Goal: Task Accomplishment & Management: Use online tool/utility

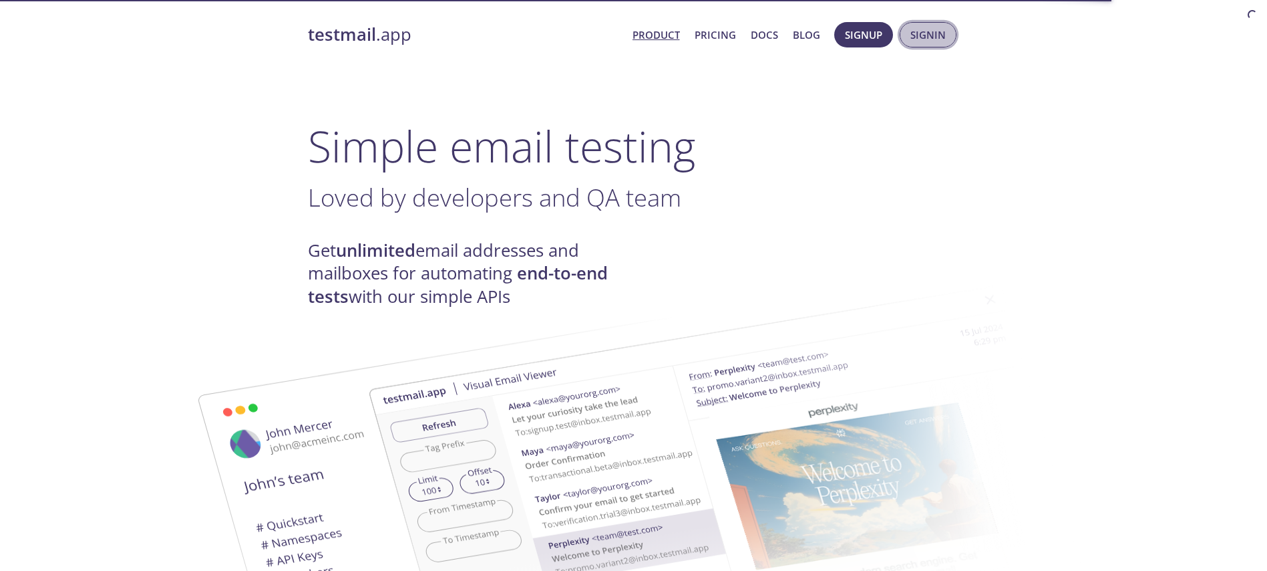
click at [919, 35] on span "Signin" at bounding box center [928, 34] width 35 height 17
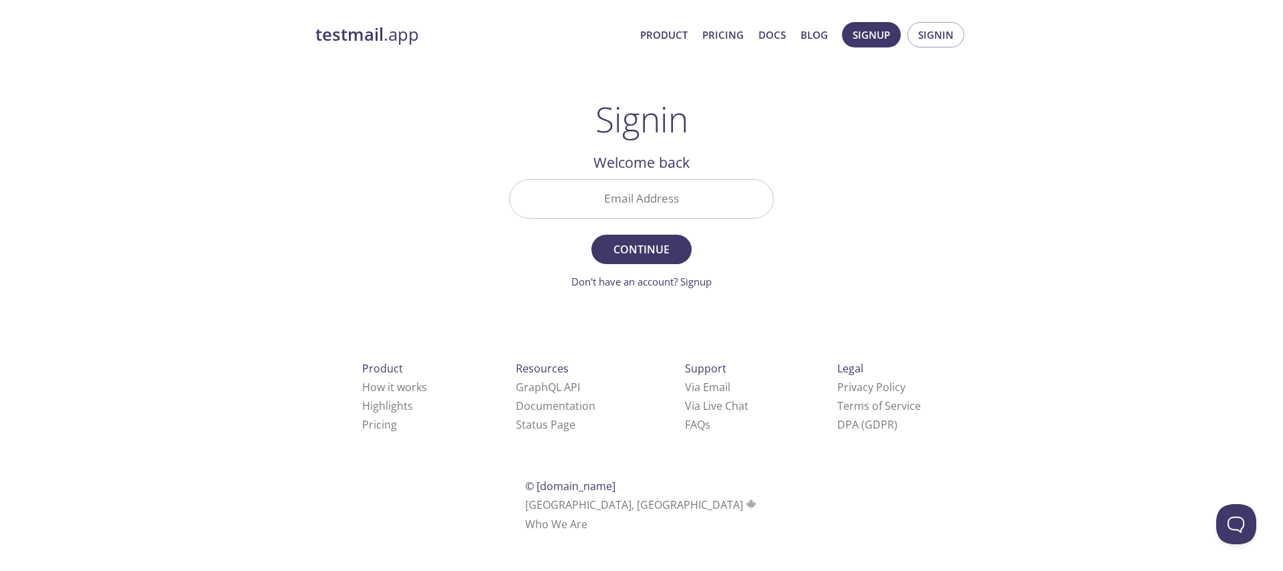
click at [647, 195] on input "Email Address" at bounding box center [641, 199] width 263 height 38
type input "[EMAIL_ADDRESS][DOMAIN_NAME]"
click at [652, 251] on span "Continue" at bounding box center [641, 249] width 71 height 19
click at [641, 179] on div at bounding box center [641, 198] width 265 height 39
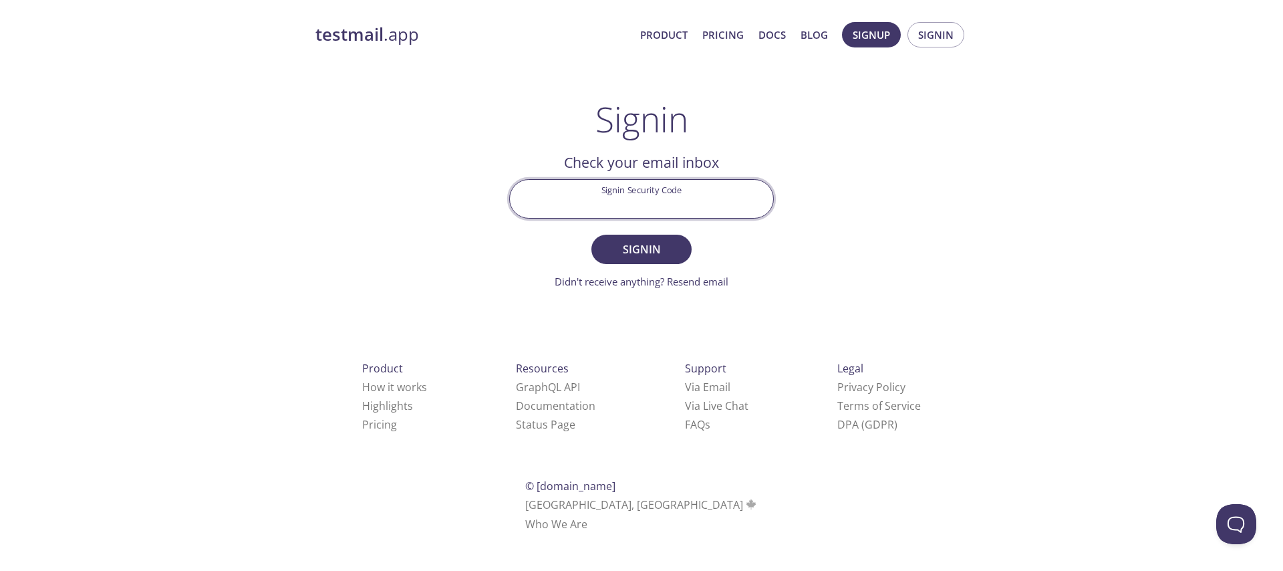
click at [633, 186] on input "Signin Security Code" at bounding box center [641, 199] width 263 height 38
click at [370, 164] on div "testmail .app Product Pricing Docs Blog Signup Signin Signin Welcome back Email…" at bounding box center [641, 291] width 684 height 557
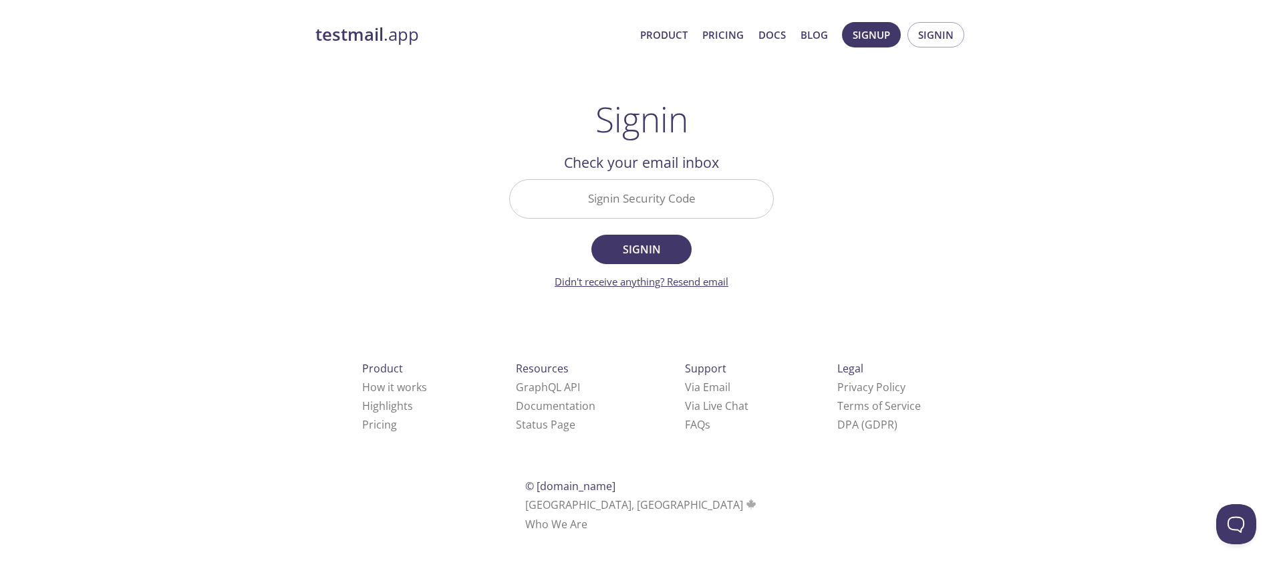
click at [693, 279] on link "Didn't receive anything? Resend email" at bounding box center [642, 281] width 174 height 13
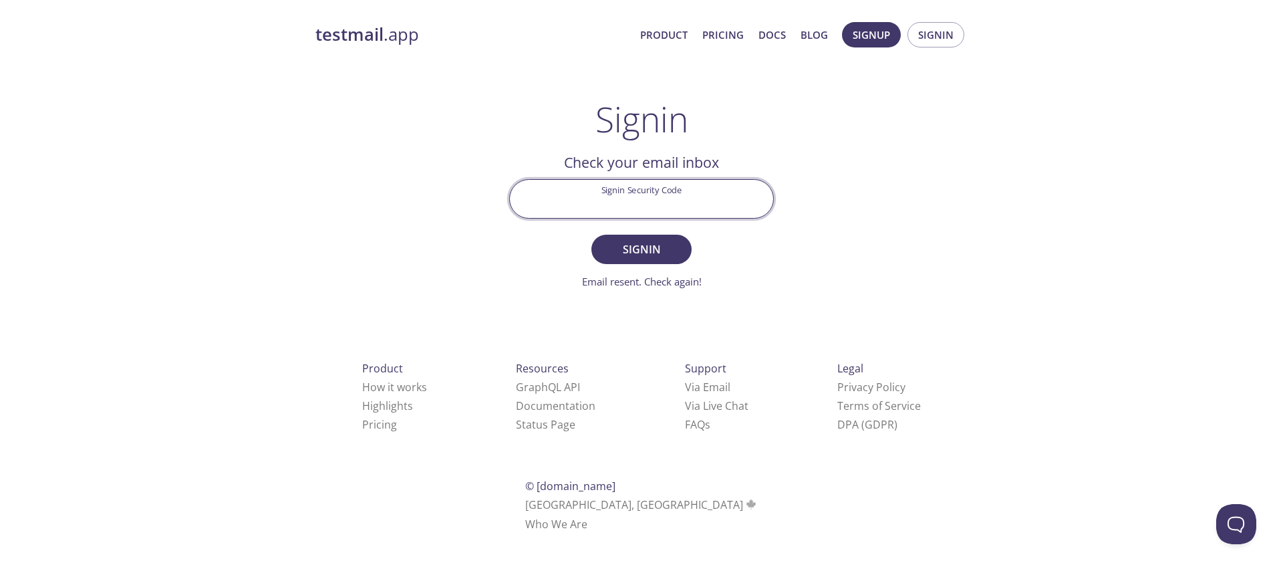
click at [665, 204] on input "Signin Security Code" at bounding box center [641, 199] width 263 height 38
paste input "A7Z6MEH"
type input "A7Z6MEH"
click at [642, 241] on span "Signin" at bounding box center [641, 249] width 71 height 19
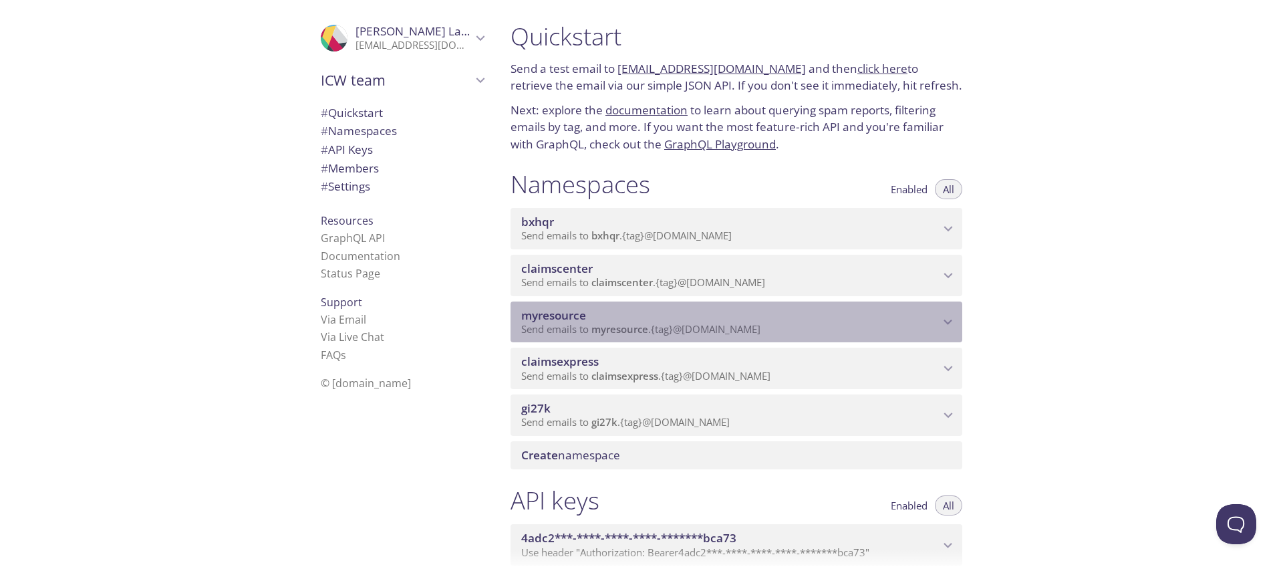
click at [641, 304] on div "myresource Send emails to myresource . {tag} @[DOMAIN_NAME]" at bounding box center [736, 321] width 452 height 41
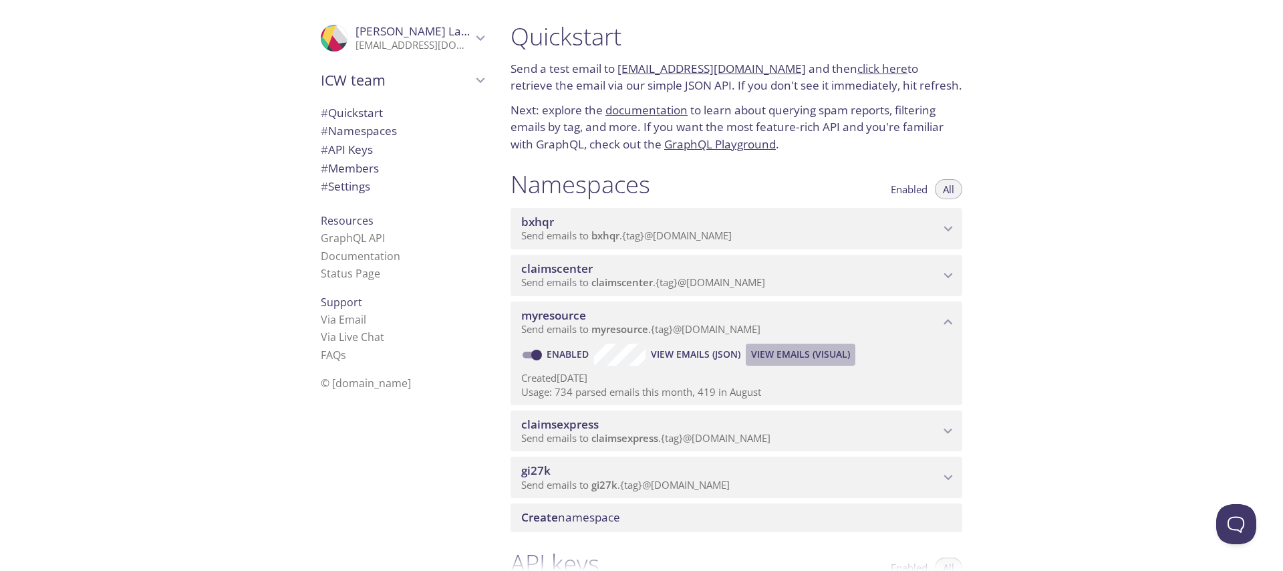
click at [779, 360] on span "View Emails (Visual)" at bounding box center [800, 354] width 99 height 16
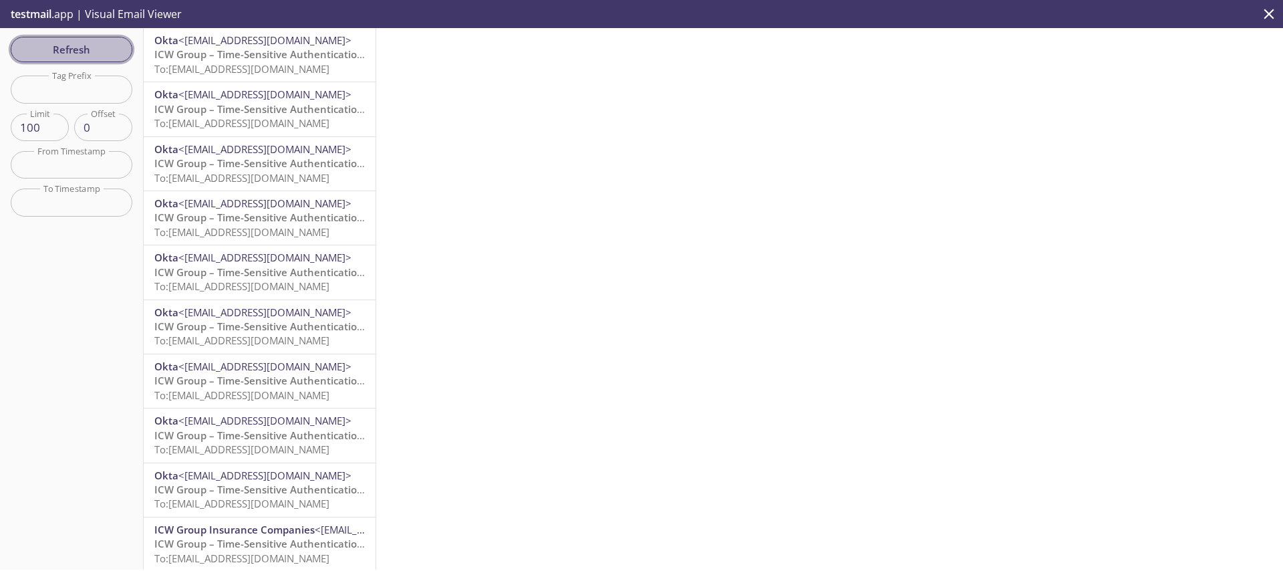
click at [83, 61] on button "Refresh" at bounding box center [72, 49] width 122 height 25
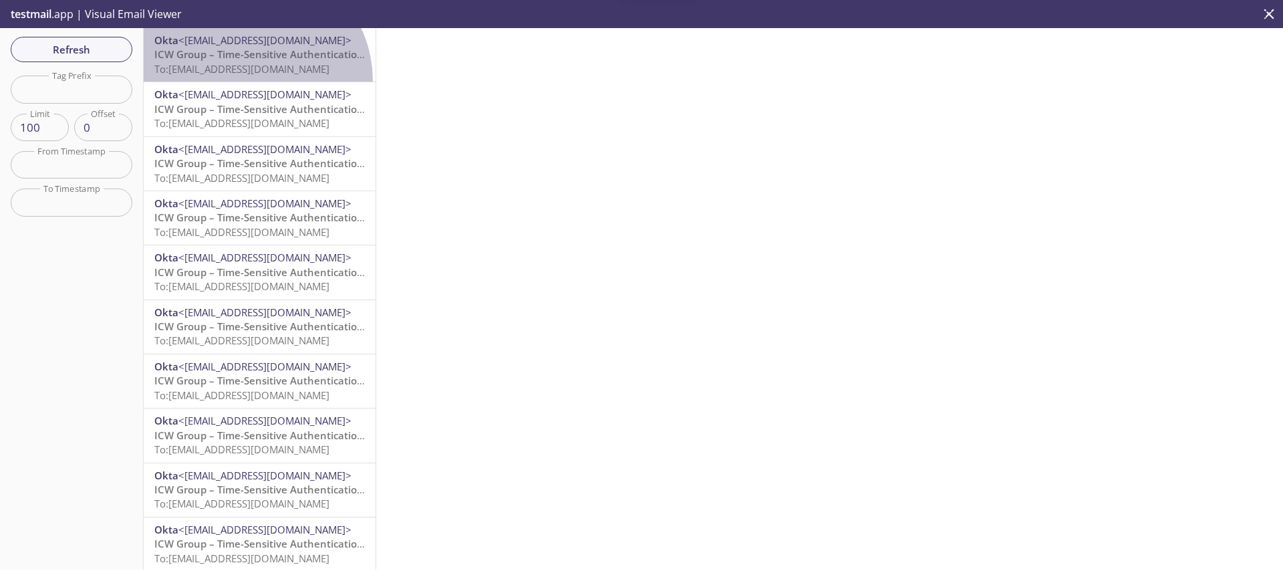
click at [249, 81] on div "Okta <[EMAIL_ADDRESS][DOMAIN_NAME]> ICW Group – Time-Sensitive Authentication C…" at bounding box center [260, 54] width 232 height 53
